Goal: Information Seeking & Learning: Learn about a topic

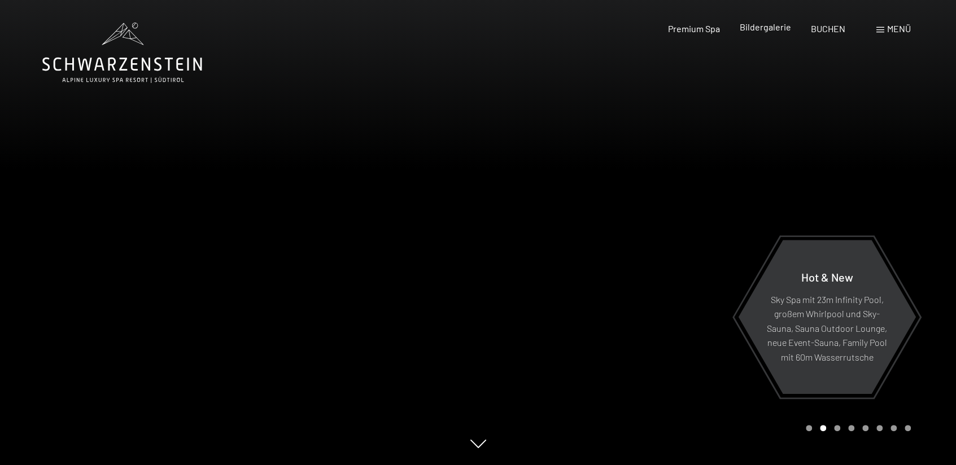
click at [758, 26] on span "Bildergalerie" at bounding box center [765, 26] width 51 height 11
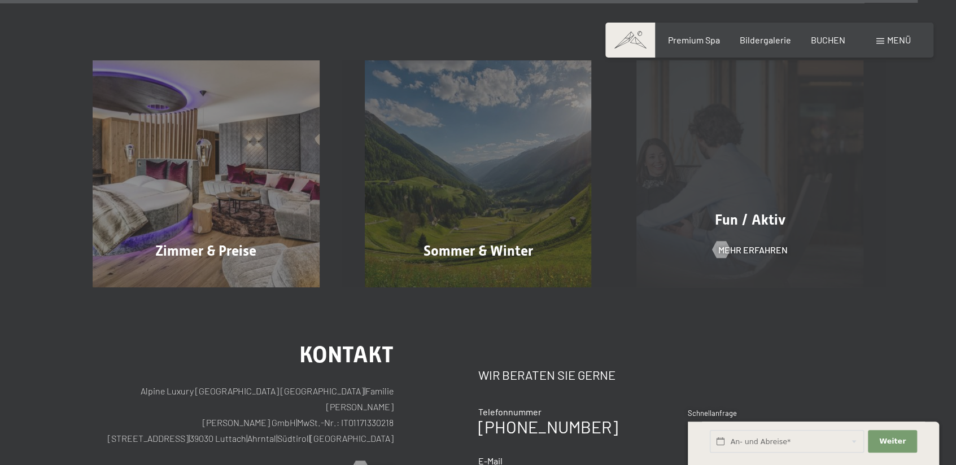
scroll to position [13215, 0]
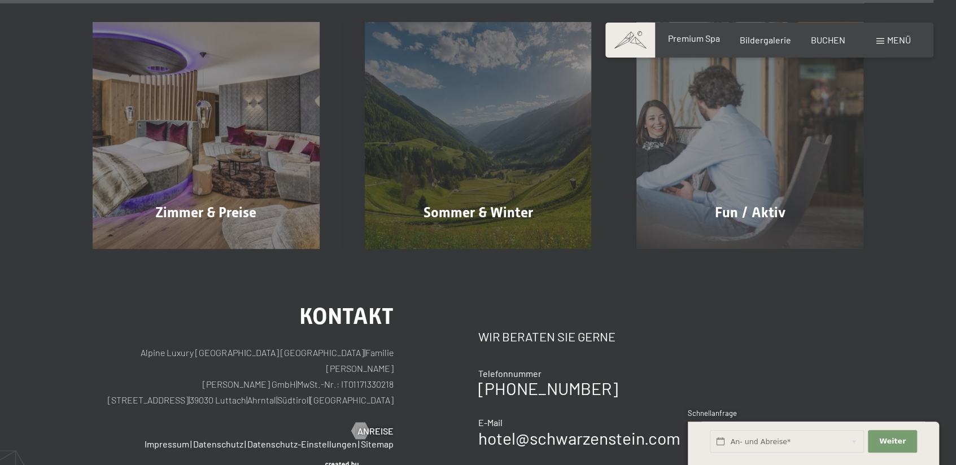
click at [716, 41] on span "Premium Spa" at bounding box center [694, 38] width 52 height 11
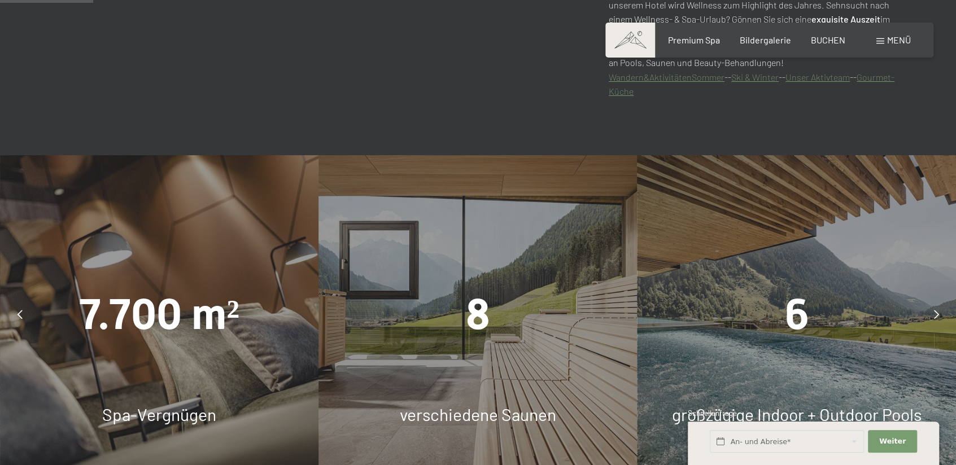
scroll to position [791, 0]
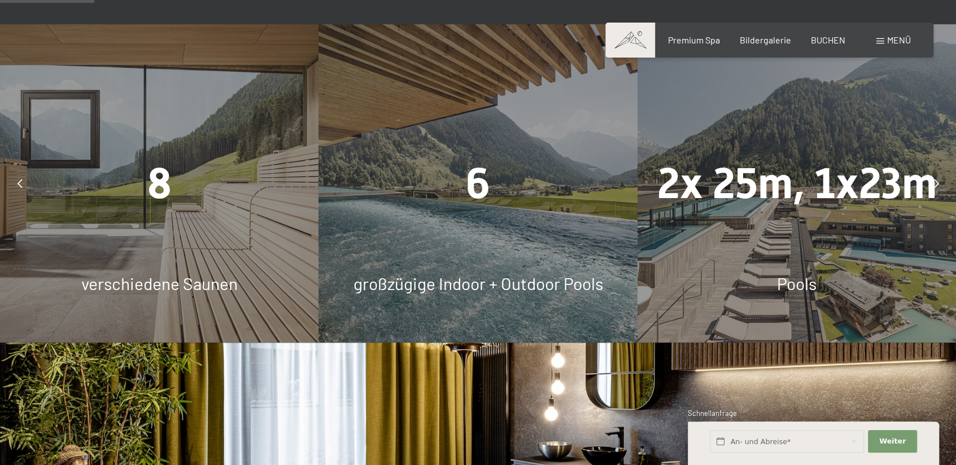
click at [525, 241] on div "6 großzügige Indoor + Outdoor Pools" at bounding box center [478, 183] width 319 height 319
click at [474, 188] on span "6" at bounding box center [478, 184] width 24 height 50
click at [488, 269] on div "6 großzügige Indoor + Outdoor Pools" at bounding box center [478, 183] width 319 height 319
click at [676, 247] on div "2x 25m, 1x23m Pools" at bounding box center [797, 183] width 319 height 319
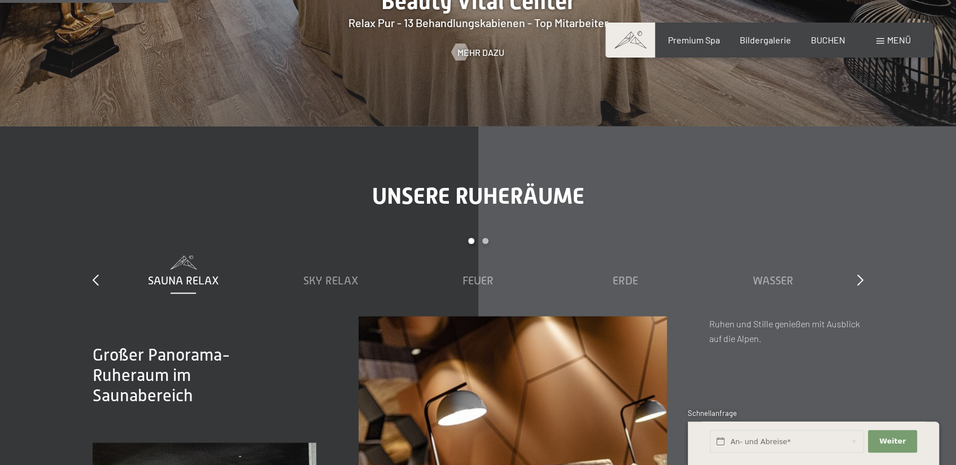
scroll to position [1412, 0]
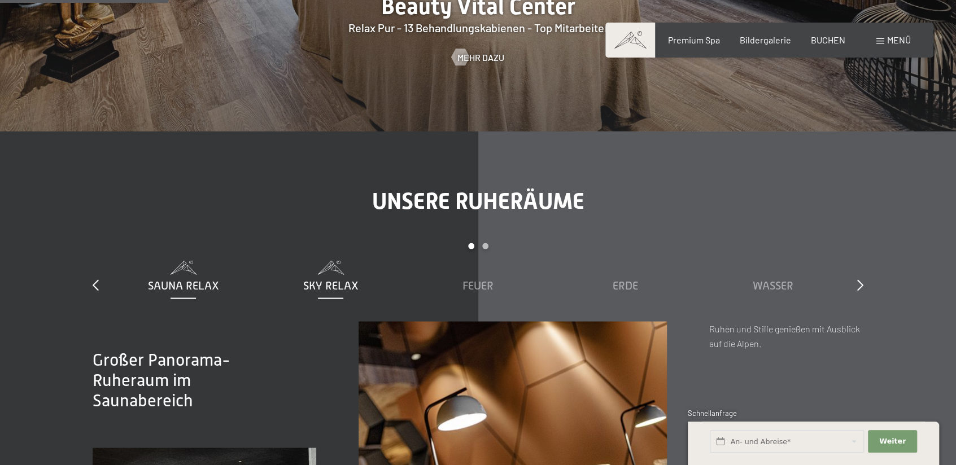
click at [316, 280] on span "Sky Relax" at bounding box center [330, 285] width 55 height 12
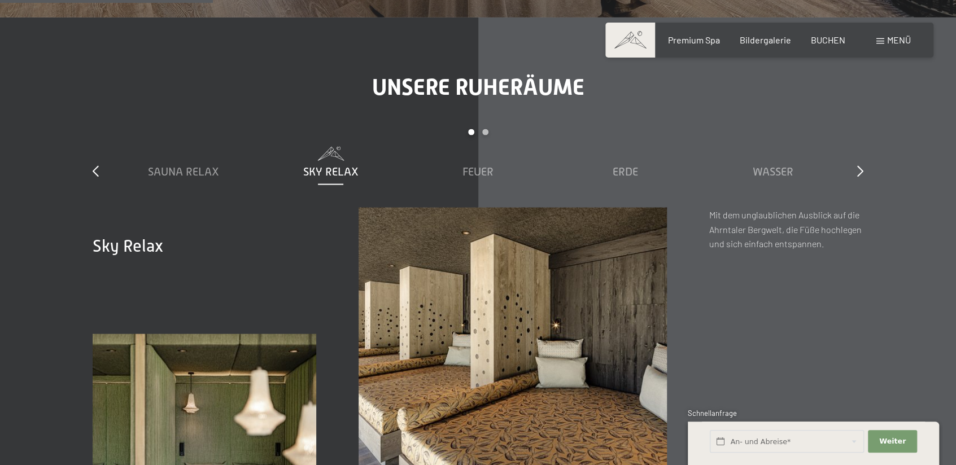
scroll to position [1525, 0]
click at [479, 172] on span "Feuer" at bounding box center [478, 172] width 31 height 12
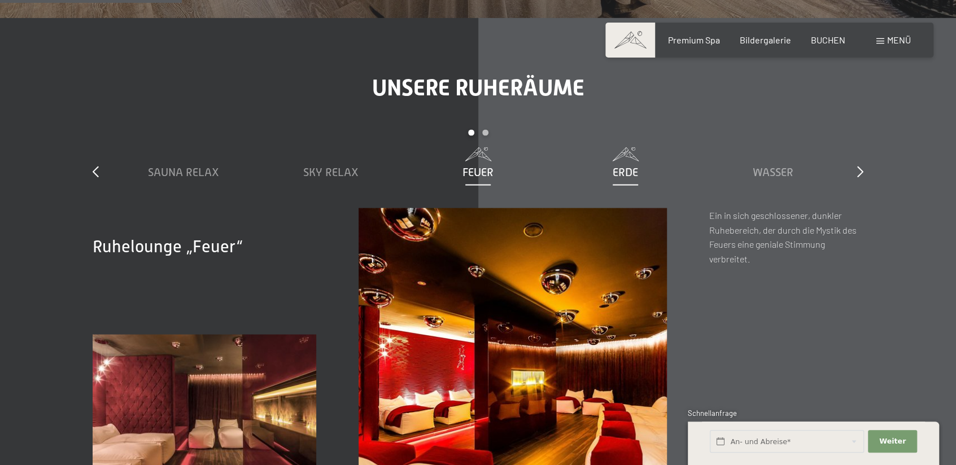
click at [630, 170] on span "Erde" at bounding box center [625, 172] width 25 height 12
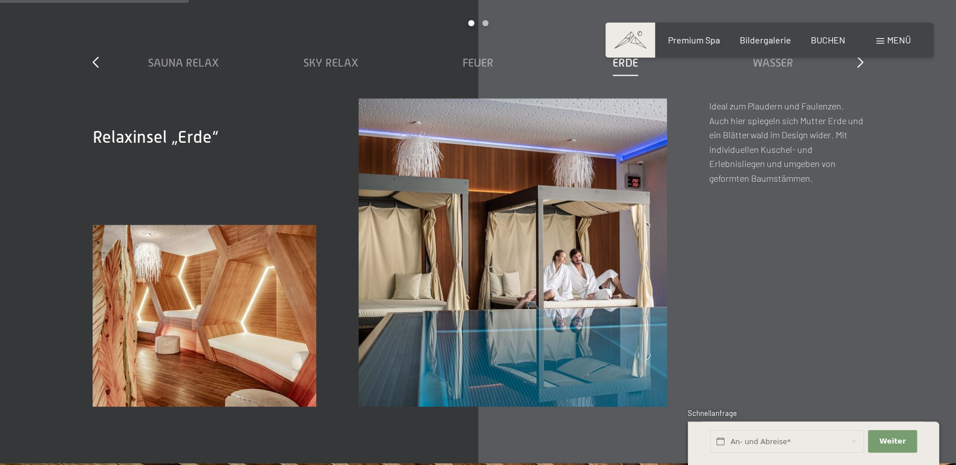
scroll to position [1581, 0]
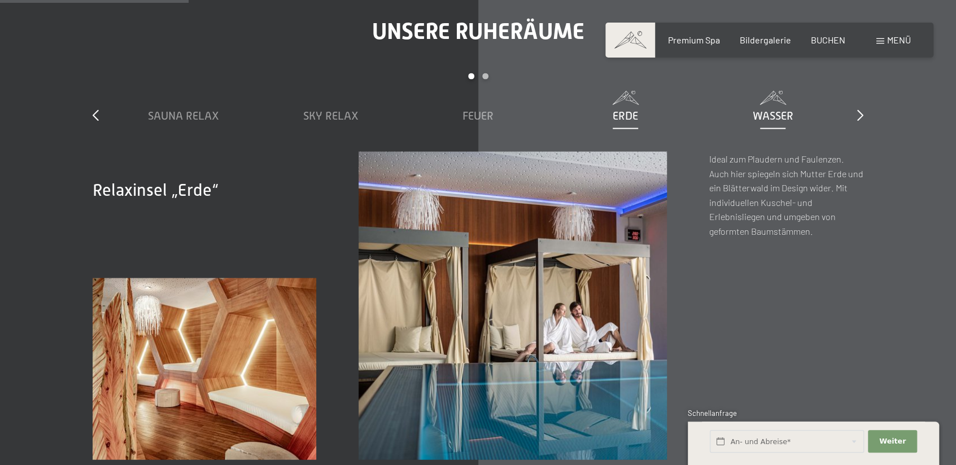
click at [784, 110] on span "Wasser" at bounding box center [773, 116] width 41 height 12
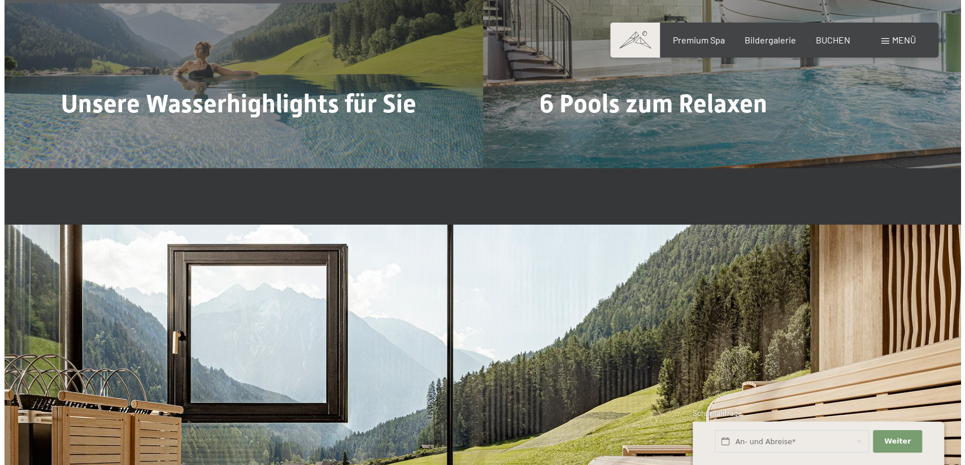
scroll to position [2880, 0]
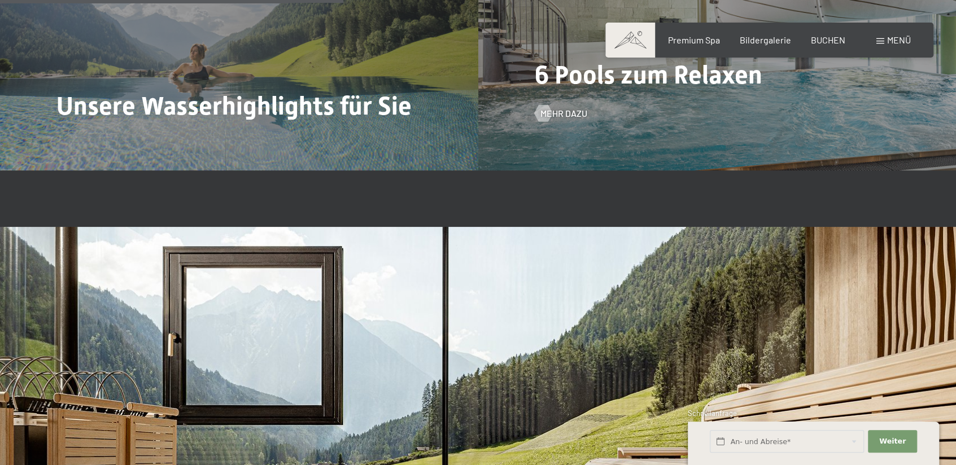
click at [669, 78] on span "6 Pools zum Relaxen" at bounding box center [649, 75] width 228 height 30
click at [568, 112] on span "Mehr dazu" at bounding box center [575, 113] width 47 height 12
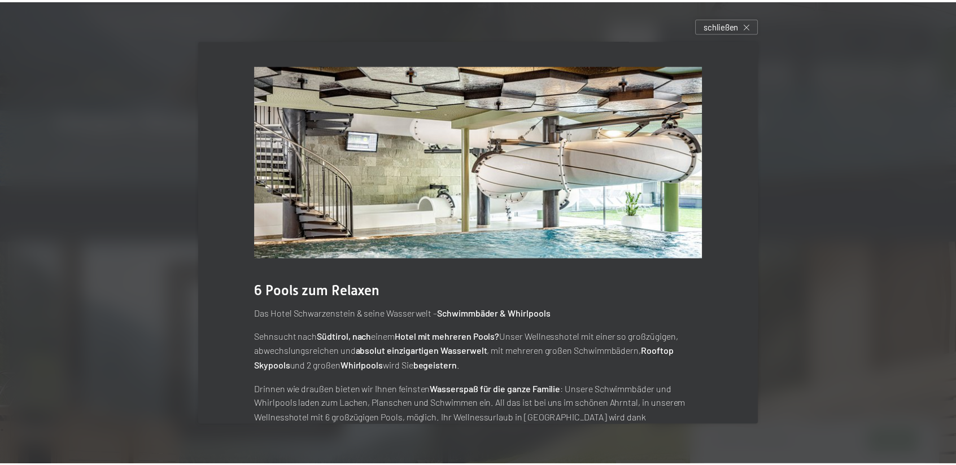
scroll to position [55, 0]
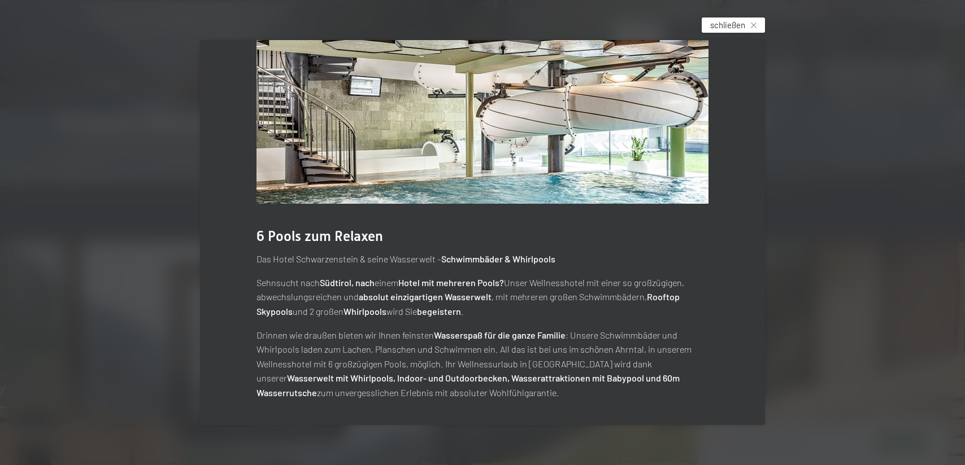
click at [754, 23] on icon at bounding box center [754, 26] width 6 height 6
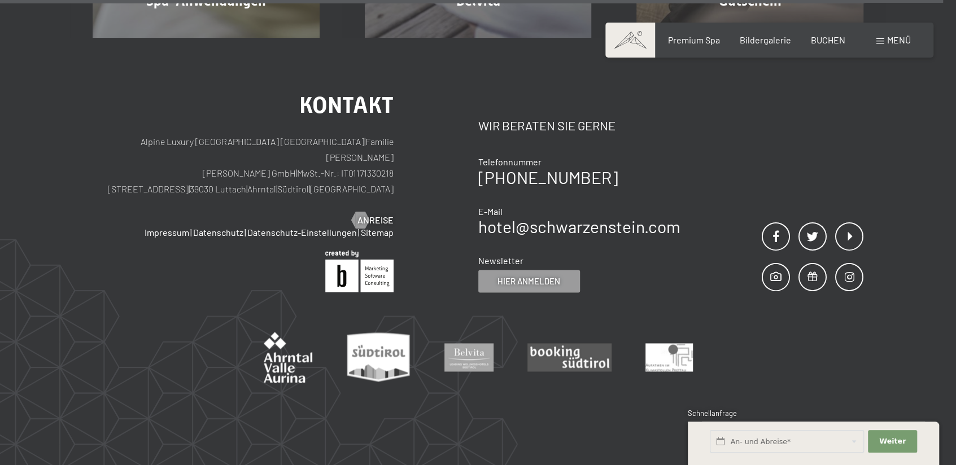
scroll to position [6880, 0]
